Goal: Task Accomplishment & Management: Complete application form

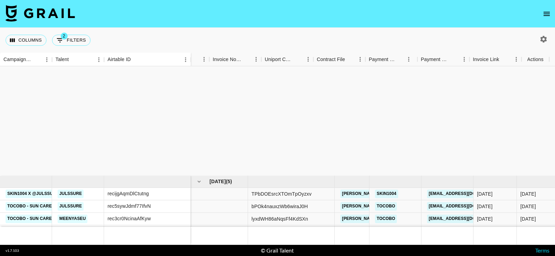
scroll to position [138, 784]
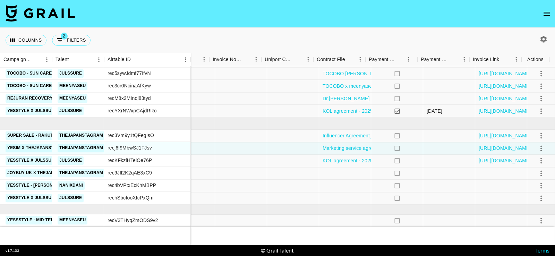
click at [242, 34] on div "Columns 2 Filters + Booking" at bounding box center [277, 40] width 555 height 25
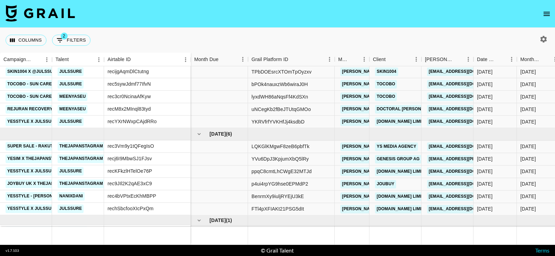
scroll to position [123, 0]
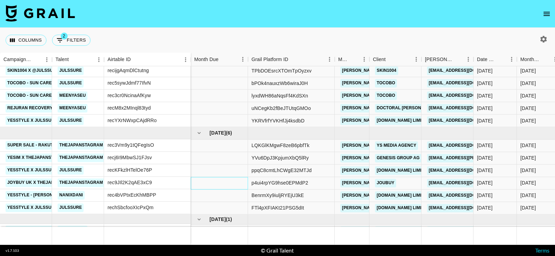
click at [231, 180] on div at bounding box center [219, 183] width 57 height 12
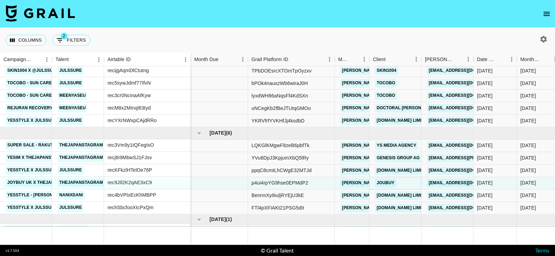
click at [382, 181] on link "JOUBUY" at bounding box center [385, 183] width 21 height 9
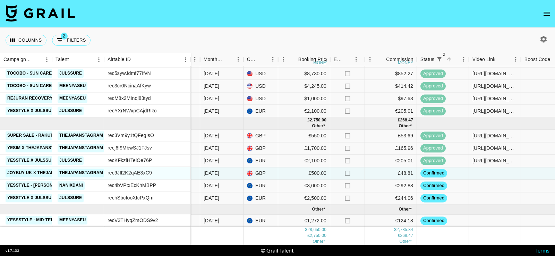
scroll to position [132, 317]
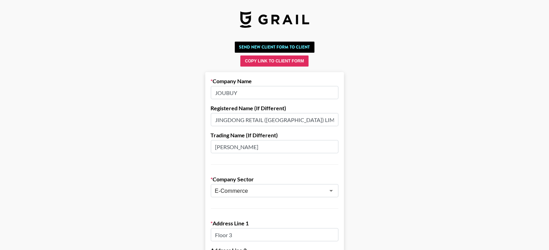
click at [230, 89] on input "JOUBUY" at bounding box center [275, 92] width 128 height 13
type input "JOYBUY"
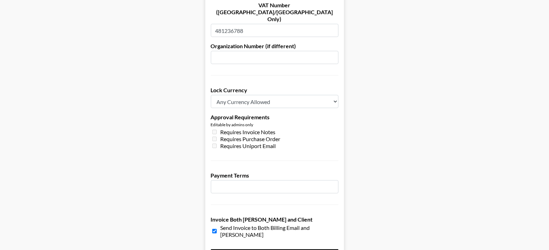
scroll to position [543, 0]
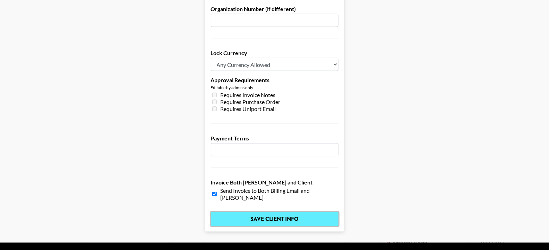
click at [303, 212] on input "Save Client Info" at bounding box center [275, 219] width 128 height 14
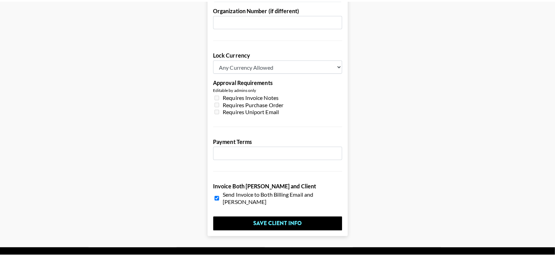
scroll to position [0, 0]
